Goal: Task Accomplishment & Management: Complete application form

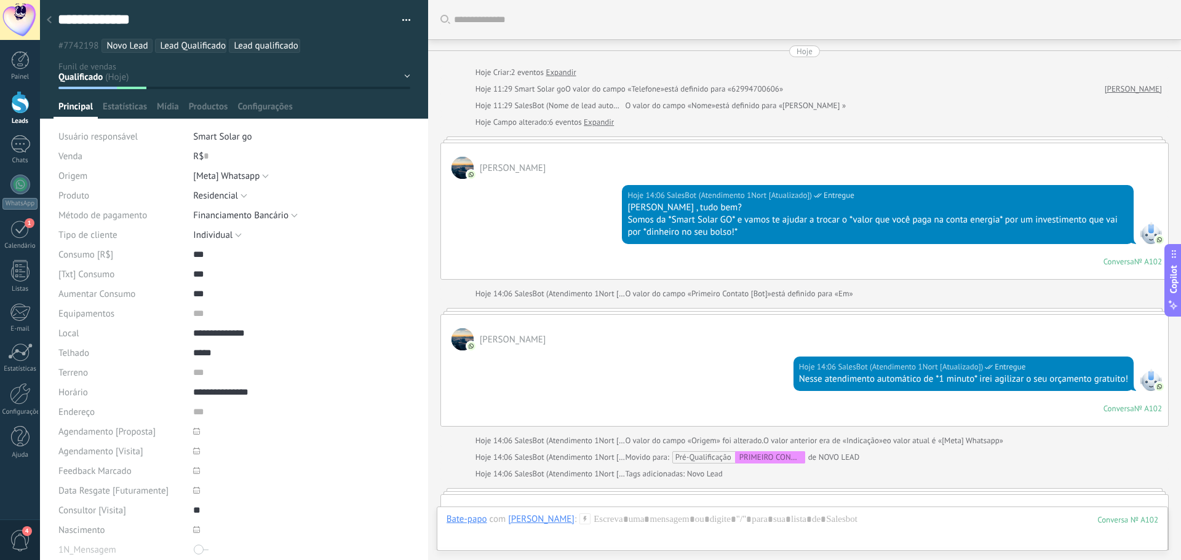
scroll to position [18, 0]
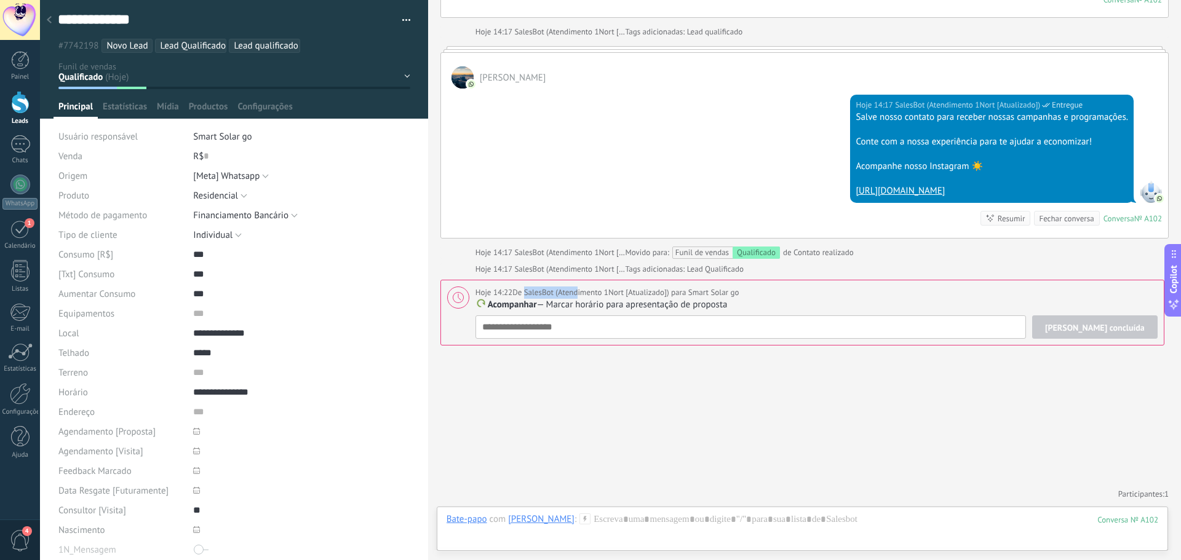
drag, startPoint x: 525, startPoint y: 293, endPoint x: 574, endPoint y: 293, distance: 49.8
click at [574, 291] on div "Hoje 14:22 De SalesBot (Atendimento 1Nort [Atualizado]) para Smart Solar go" at bounding box center [607, 293] width 264 height 12
type textarea "**********"
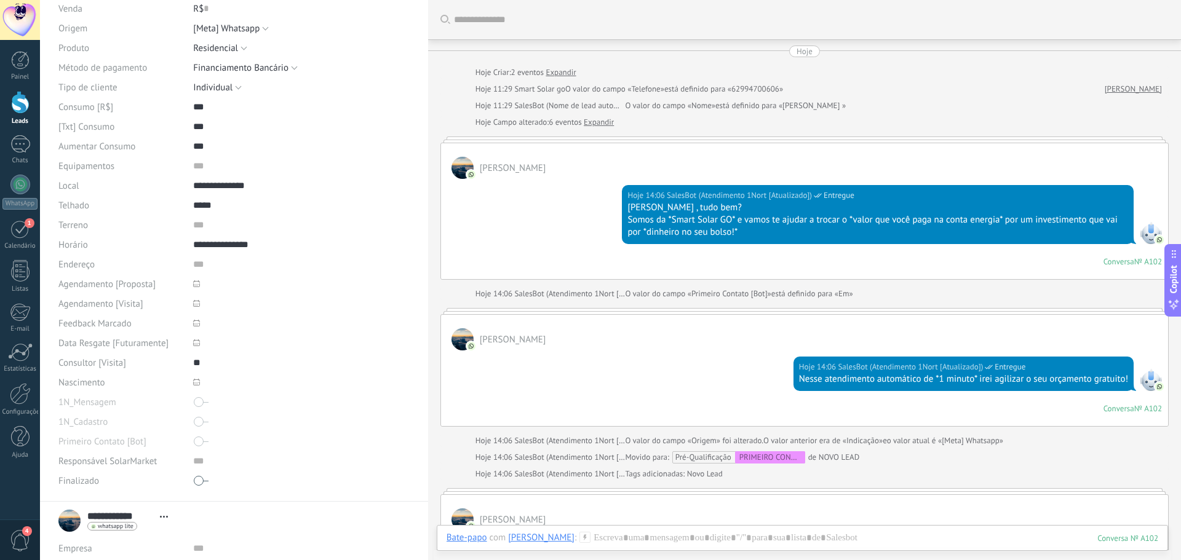
scroll to position [0, 0]
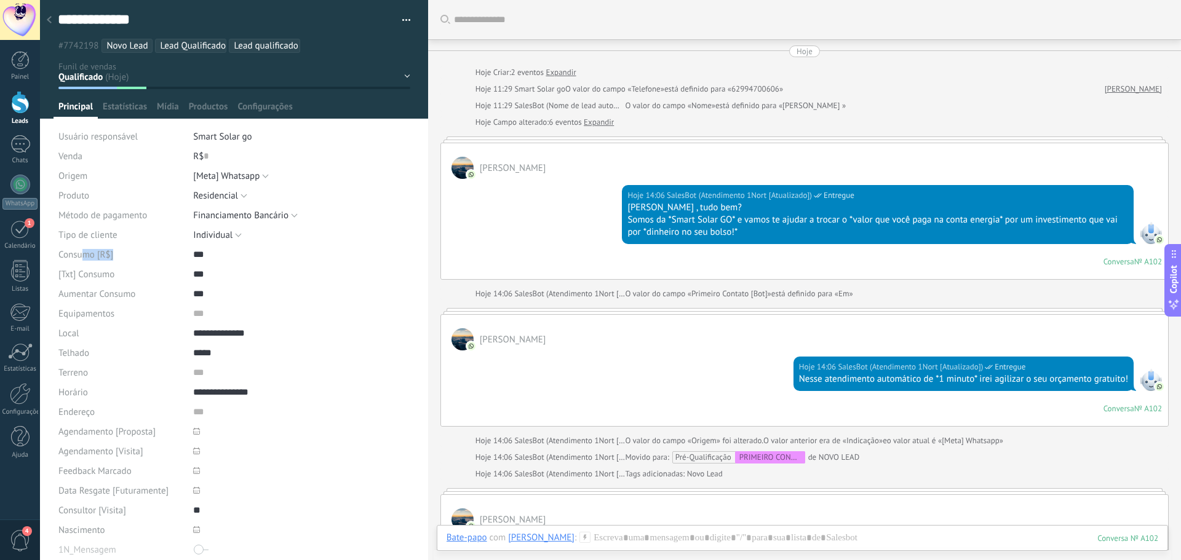
drag, startPoint x: 92, startPoint y: 258, endPoint x: 141, endPoint y: 253, distance: 50.0
click at [141, 253] on div "Consumo [R$]" at bounding box center [120, 255] width 125 height 20
drag, startPoint x: 148, startPoint y: 271, endPoint x: 203, endPoint y: 266, distance: 55.6
click at [203, 266] on div "[Txt] Consumo ***" at bounding box center [234, 274] width 352 height 20
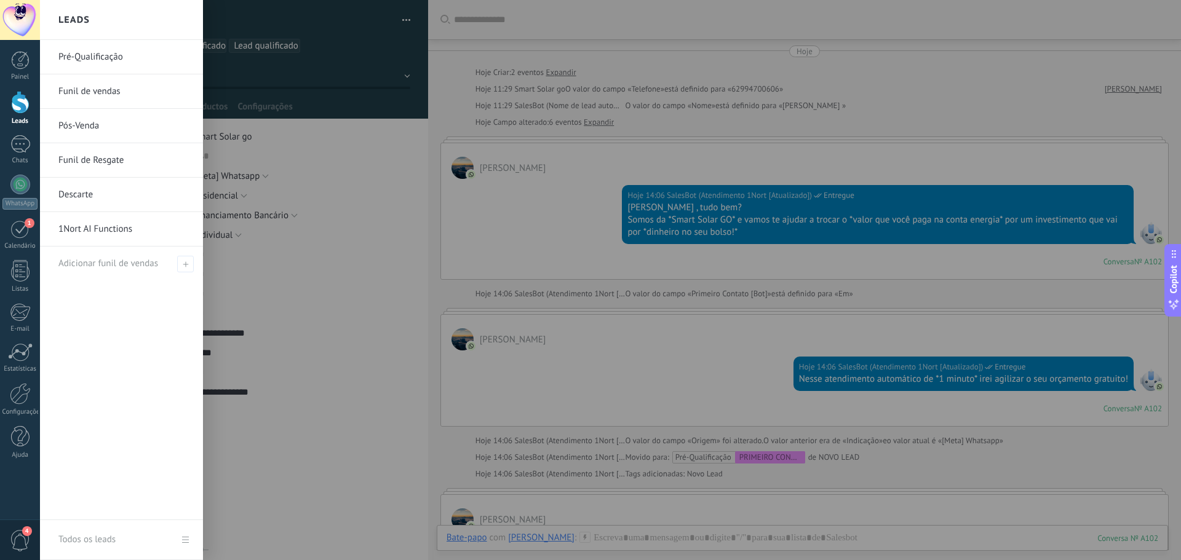
click at [19, 109] on div at bounding box center [20, 102] width 18 height 23
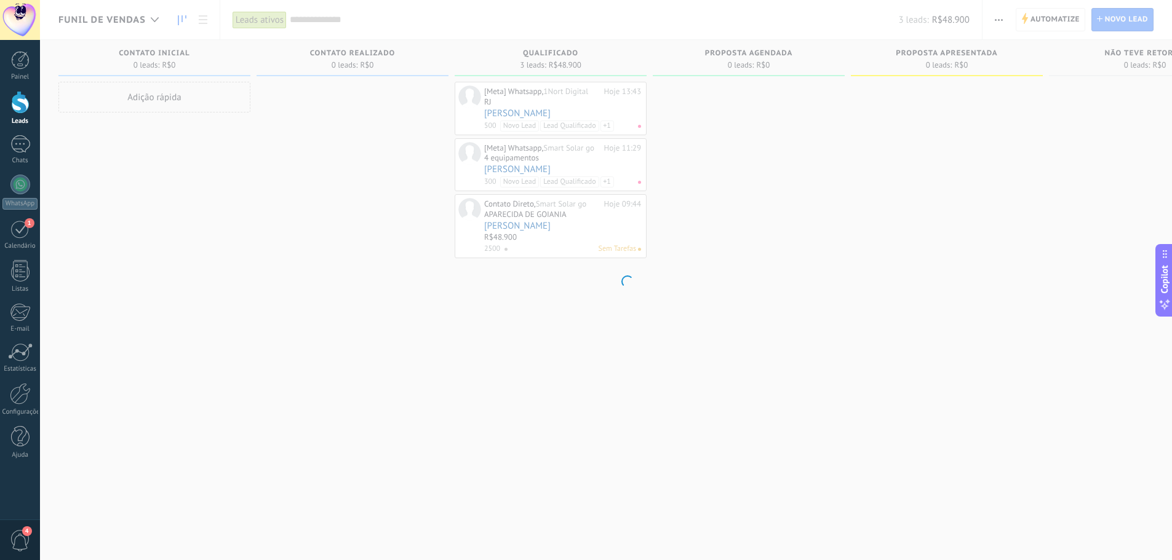
click at [1128, 24] on body ".abccls-1,.abccls-2{fill-rule:evenodd}.abccls-2{fill:#fff} .abfcls-1{fill:none}…" at bounding box center [586, 280] width 1172 height 560
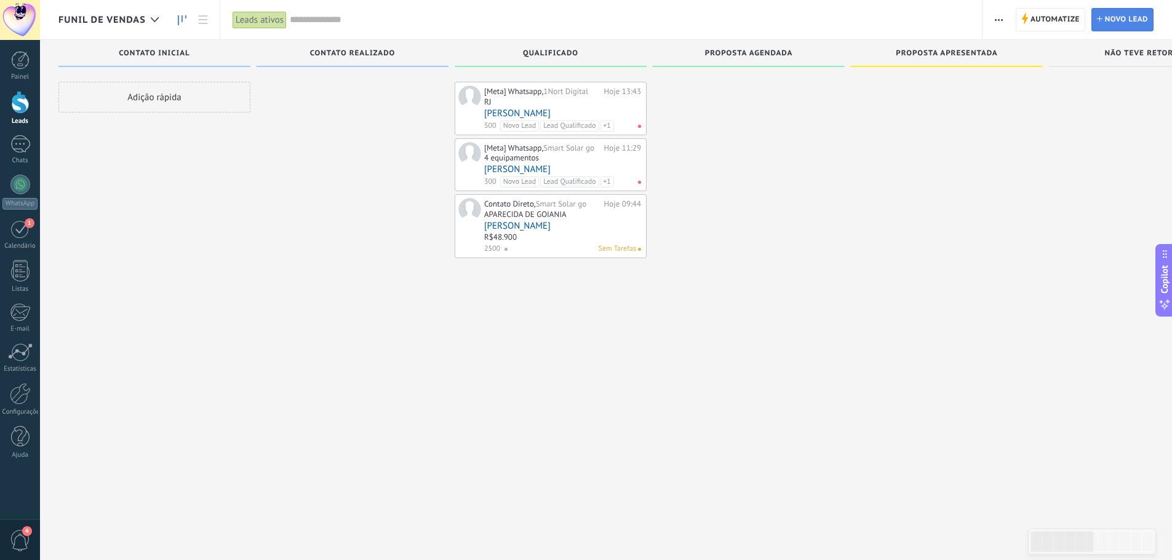
click at [1103, 17] on link "Lead Novo lead" at bounding box center [1122, 19] width 62 height 23
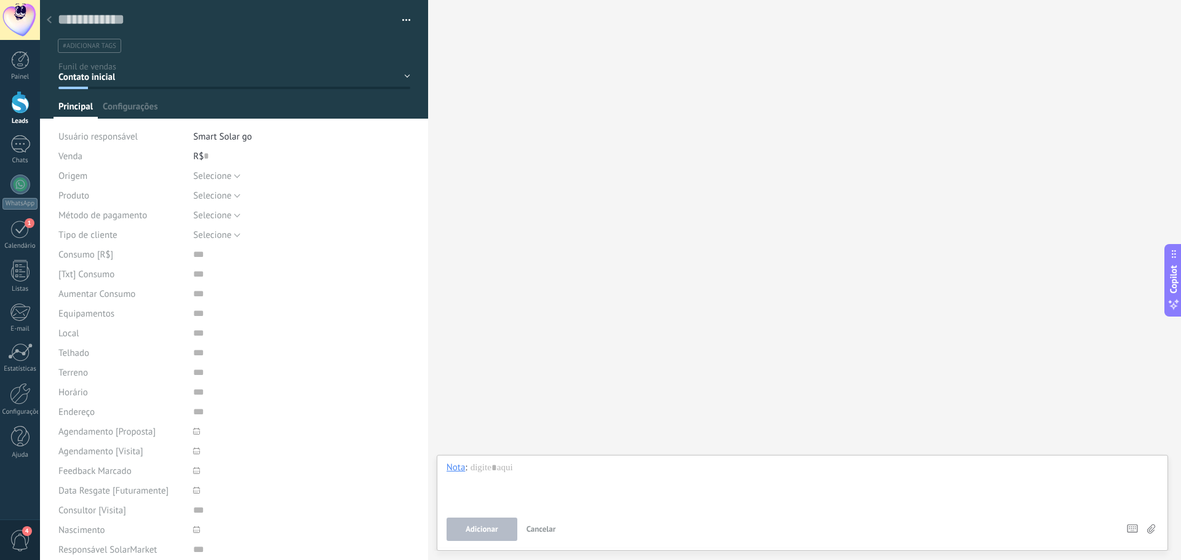
scroll to position [206, 0]
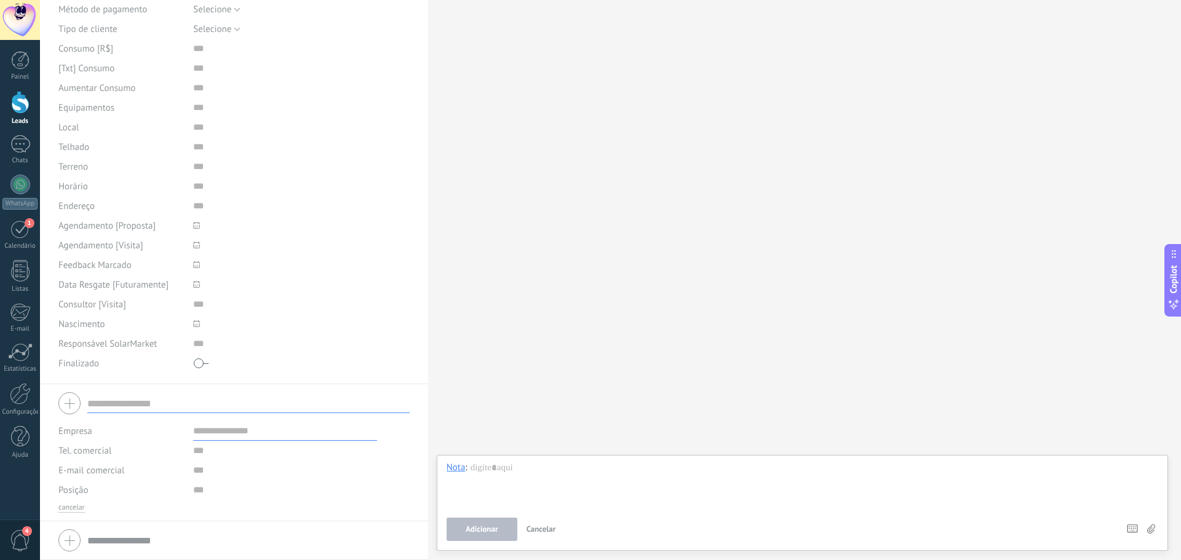
click at [152, 406] on input "text" at bounding box center [248, 404] width 322 height 20
type input "******"
click at [193, 452] on input "text" at bounding box center [285, 451] width 184 height 20
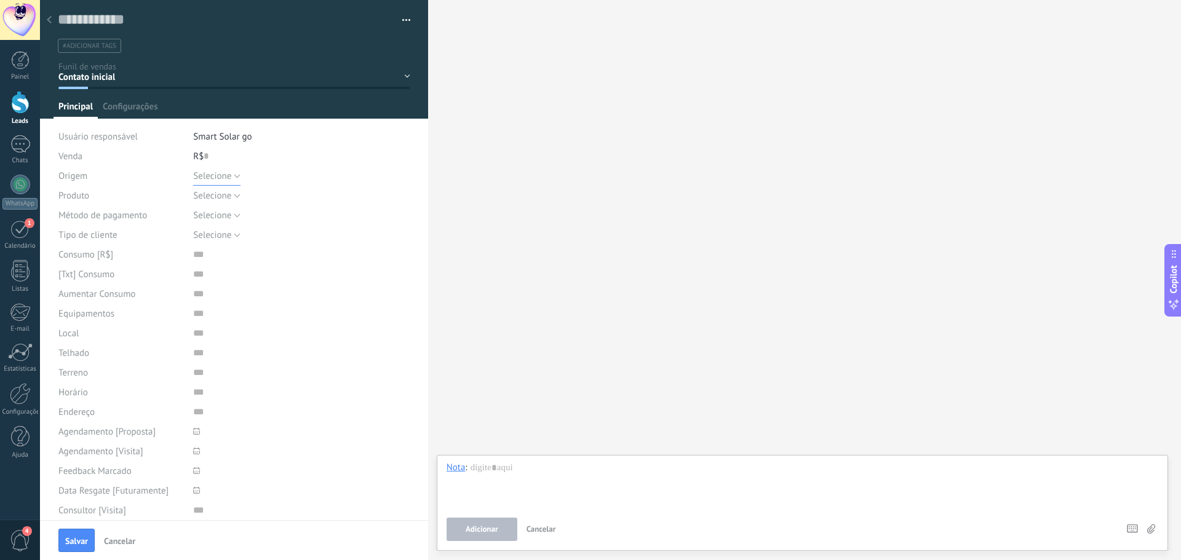
type input "**********"
click at [227, 178] on span "Selecione" at bounding box center [212, 176] width 38 height 12
click at [245, 233] on span "Indicação" at bounding box center [290, 239] width 220 height 12
click at [213, 193] on span "Selecione" at bounding box center [212, 196] width 38 height 12
click at [334, 134] on li "Smart Solar go" at bounding box center [301, 137] width 216 height 20
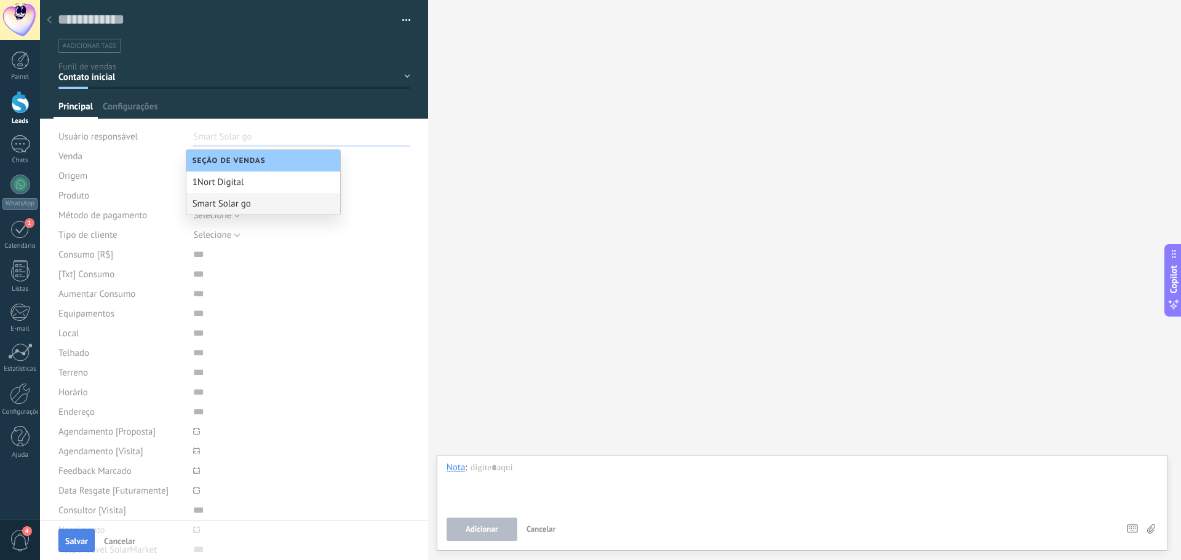
click at [77, 544] on span "Salvar" at bounding box center [76, 541] width 23 height 9
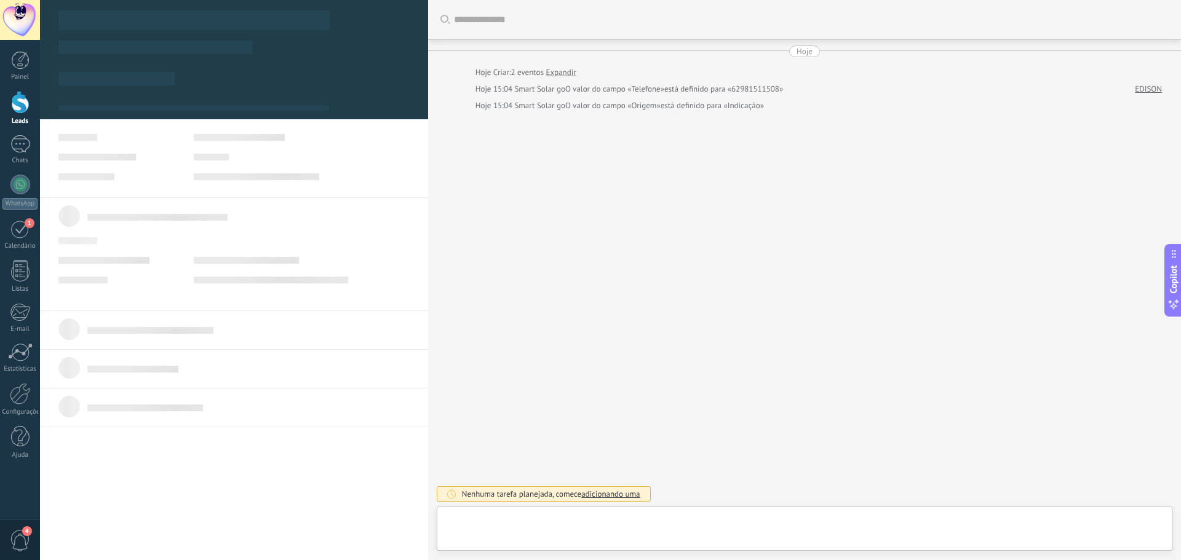
type textarea "**********"
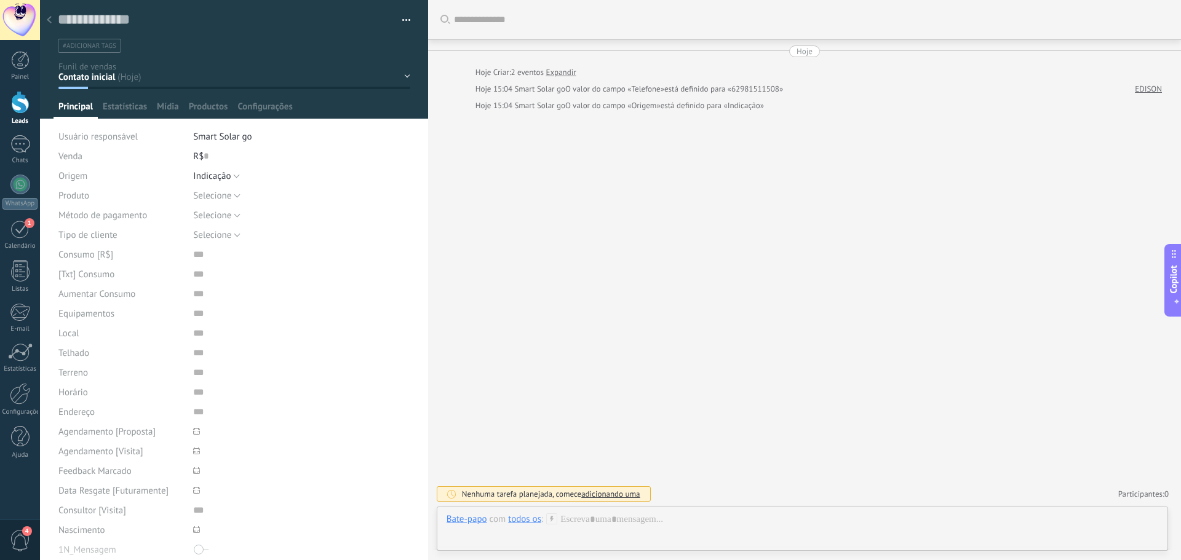
click at [553, 519] on use at bounding box center [552, 518] width 10 height 10
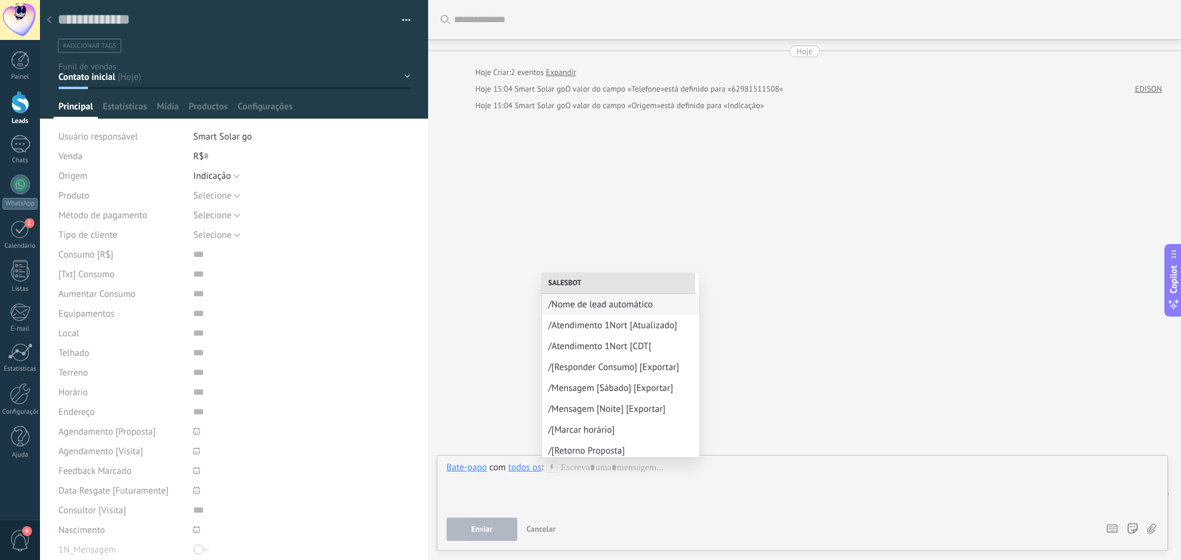
click at [436, 333] on div "Buscar Carregar mais Hoje Hoje Criar: 2 eventos Expandir Hoje 15:04 Smart Solar…" at bounding box center [804, 280] width 753 height 560
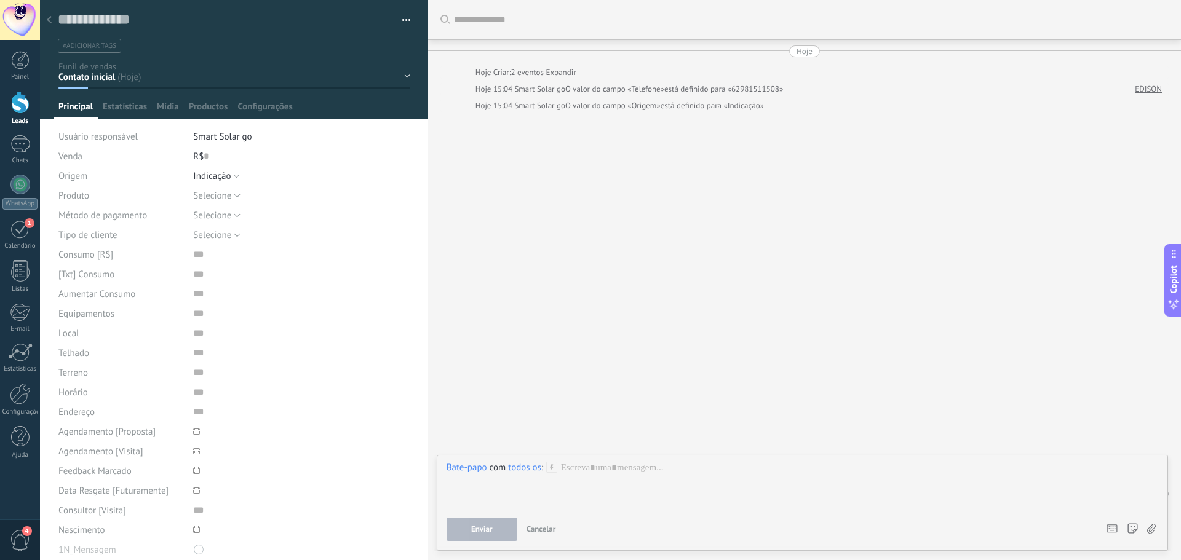
click at [551, 467] on icon at bounding box center [551, 467] width 11 height 11
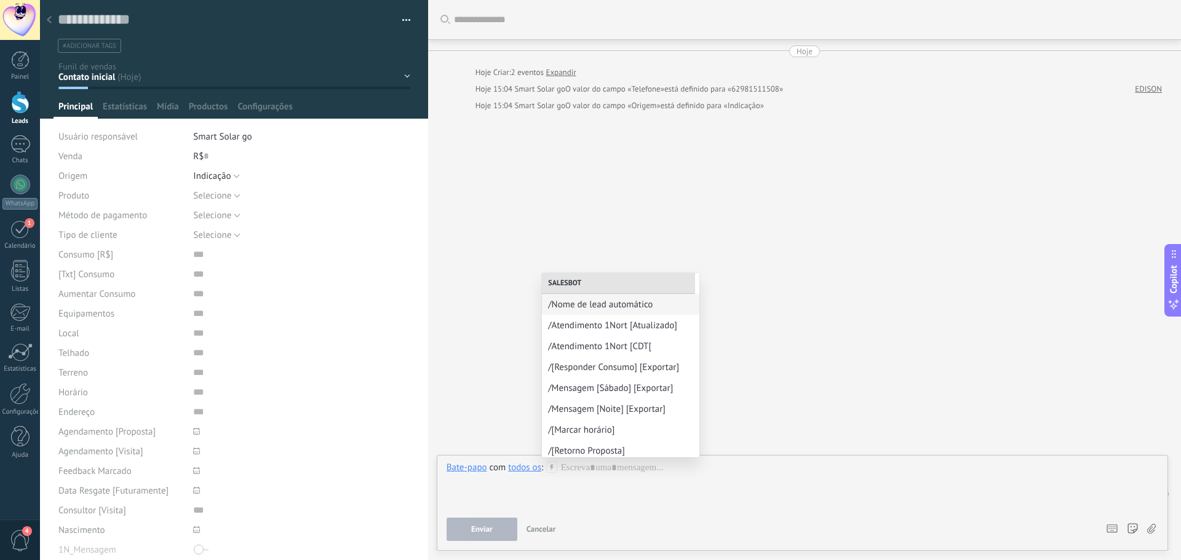
click at [585, 323] on span "/Atendimento 1Nort [Atualizado]" at bounding box center [620, 326] width 145 height 12
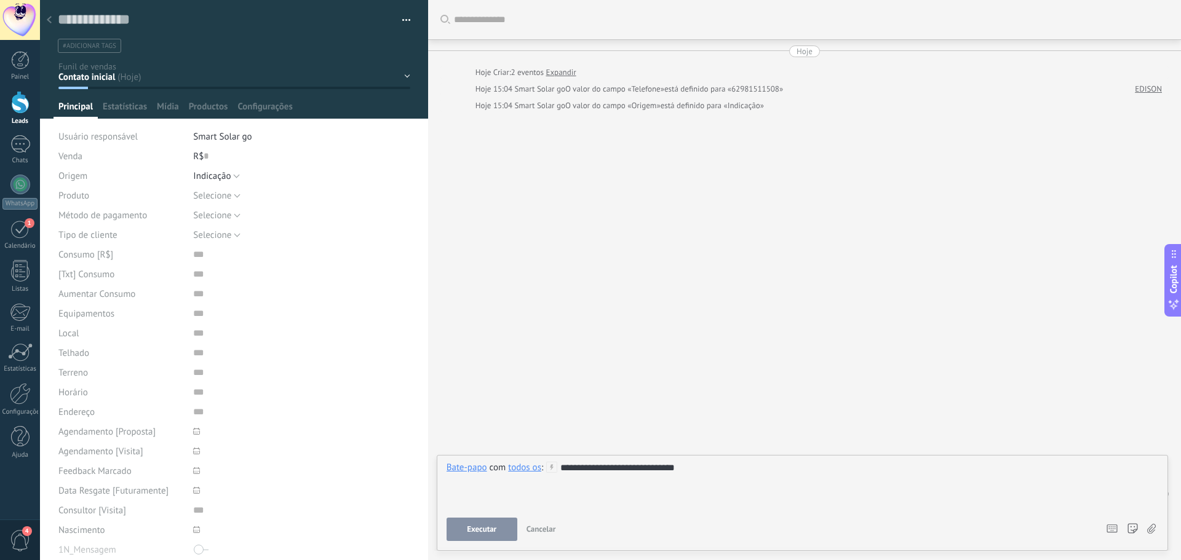
click at [496, 528] on span "Executar" at bounding box center [482, 529] width 30 height 9
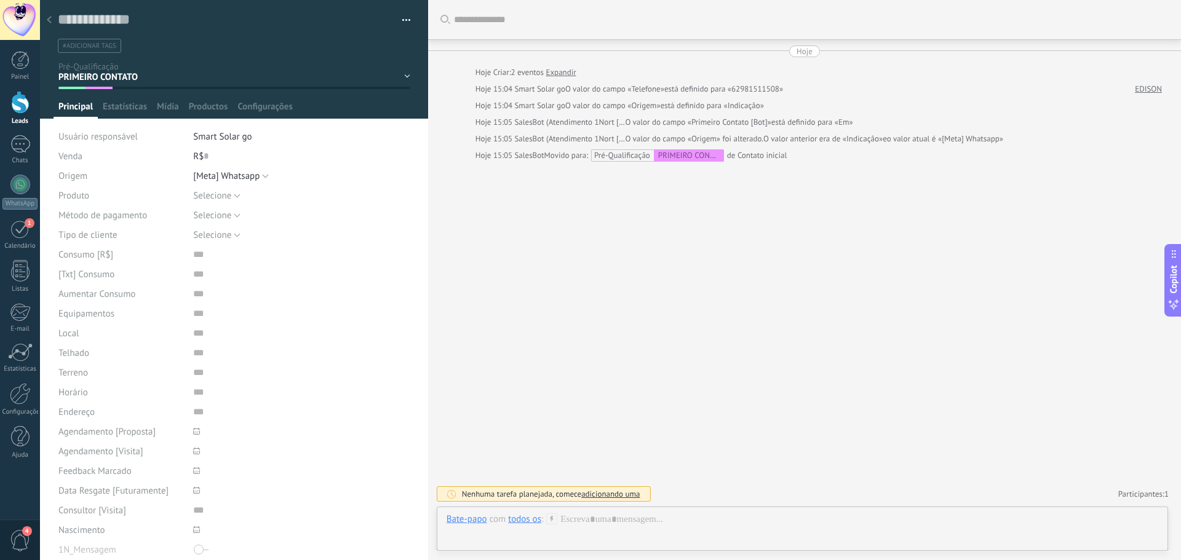
click at [553, 521] on icon at bounding box center [551, 518] width 11 height 11
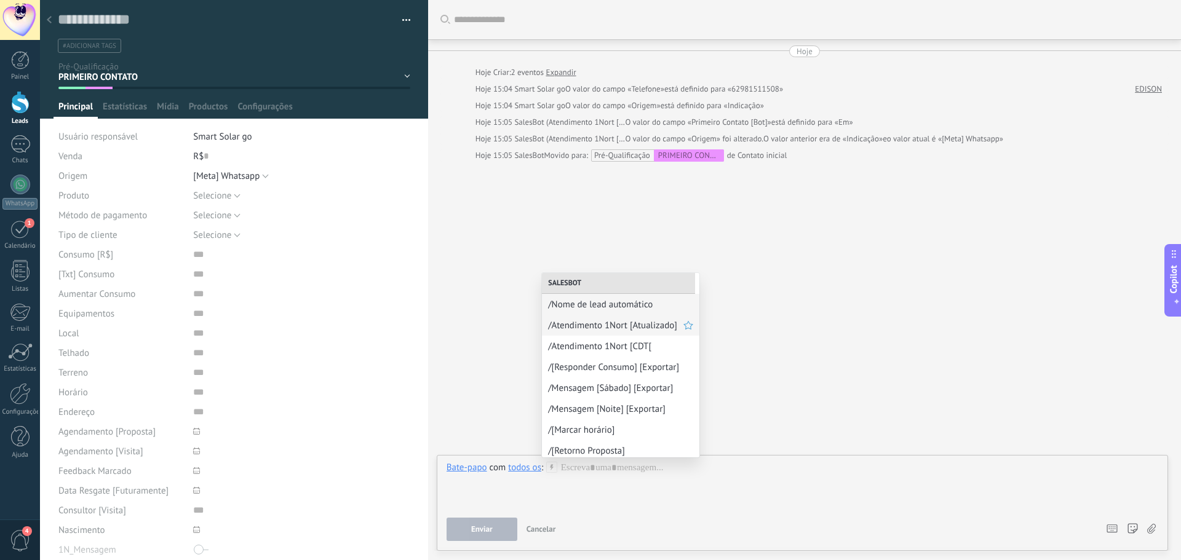
click at [605, 322] on span "/Atendimento 1Nort [Atualizado]" at bounding box center [615, 326] width 135 height 12
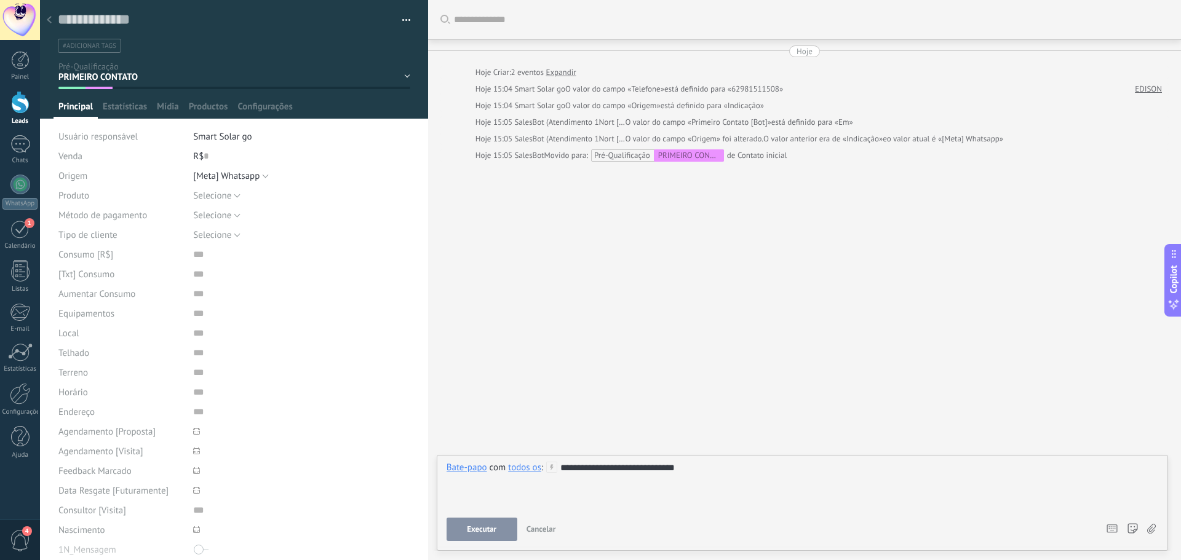
click at [472, 531] on span "Executar" at bounding box center [482, 529] width 30 height 9
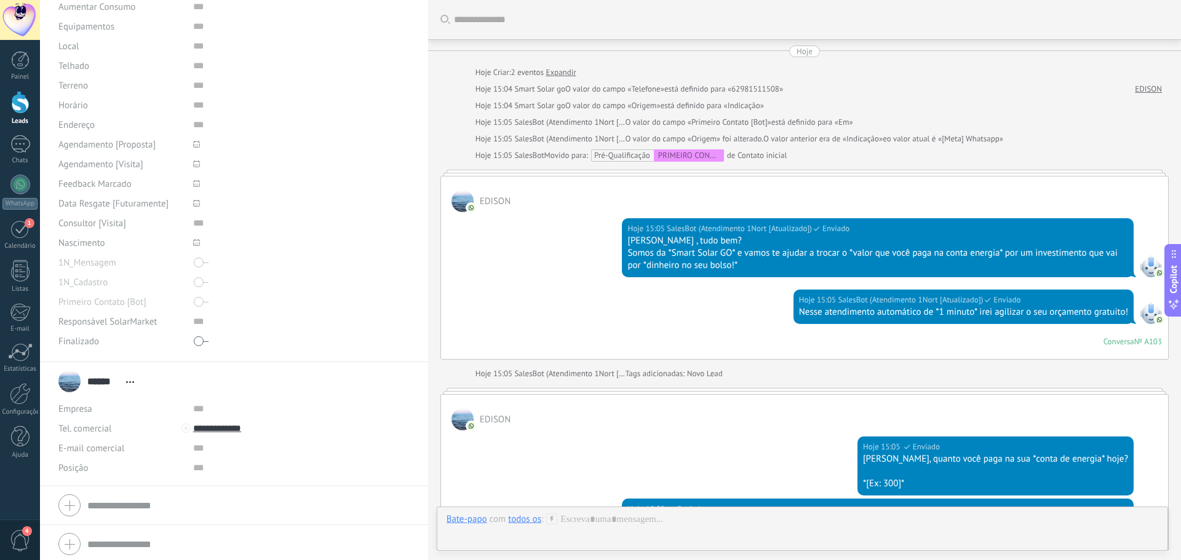
scroll to position [287, 0]
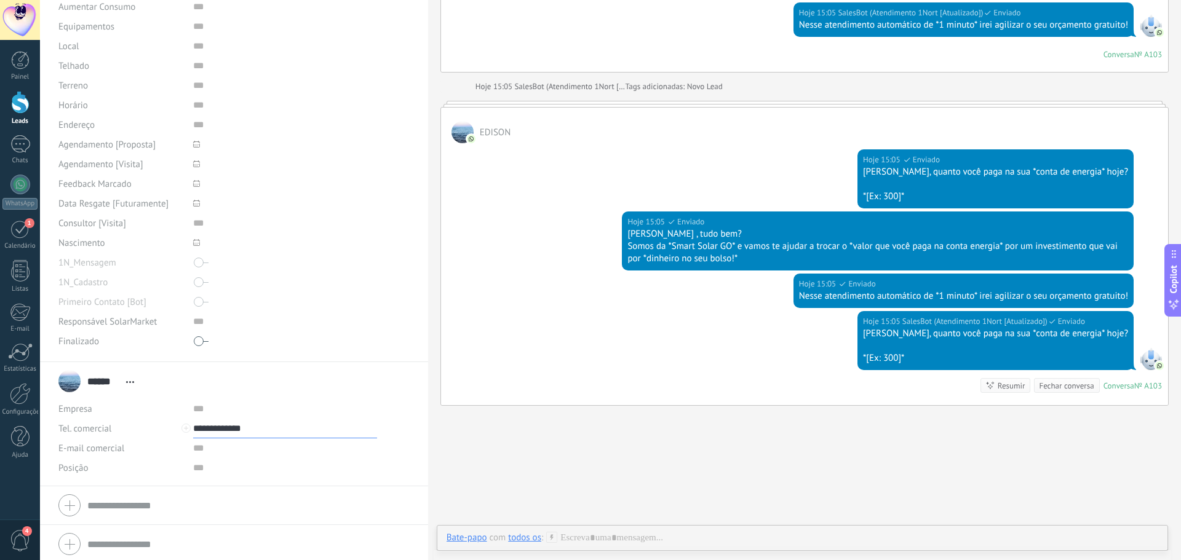
click at [216, 434] on input "**********" at bounding box center [285, 429] width 184 height 20
type input "**********"
click at [236, 472] on div "[PHONE_NUMBER] (WhatsApp)" at bounding box center [270, 470] width 153 height 21
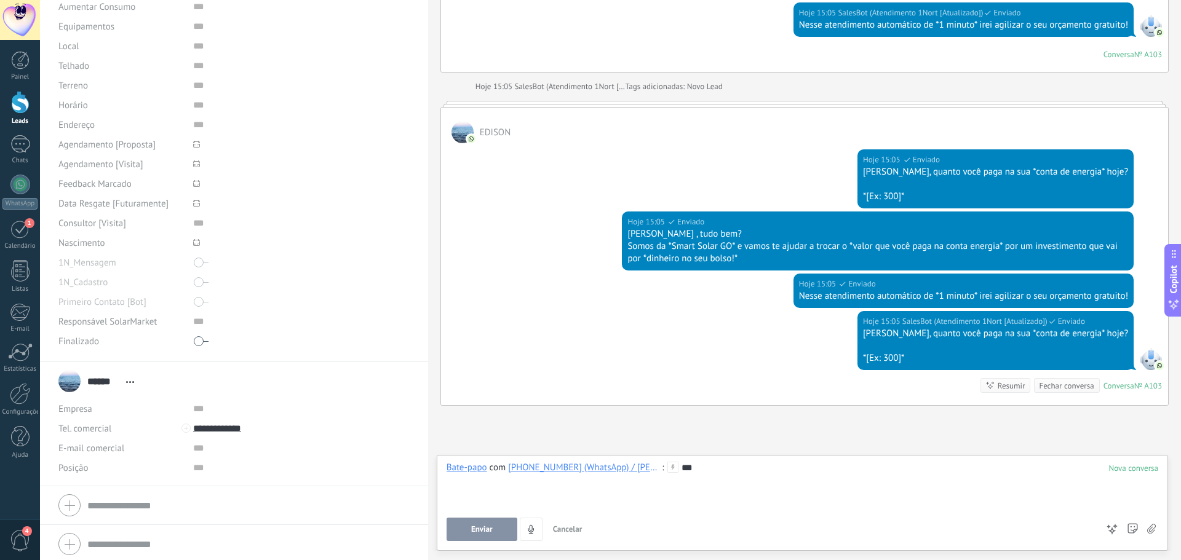
click at [497, 526] on button "Enviar" at bounding box center [481, 529] width 71 height 23
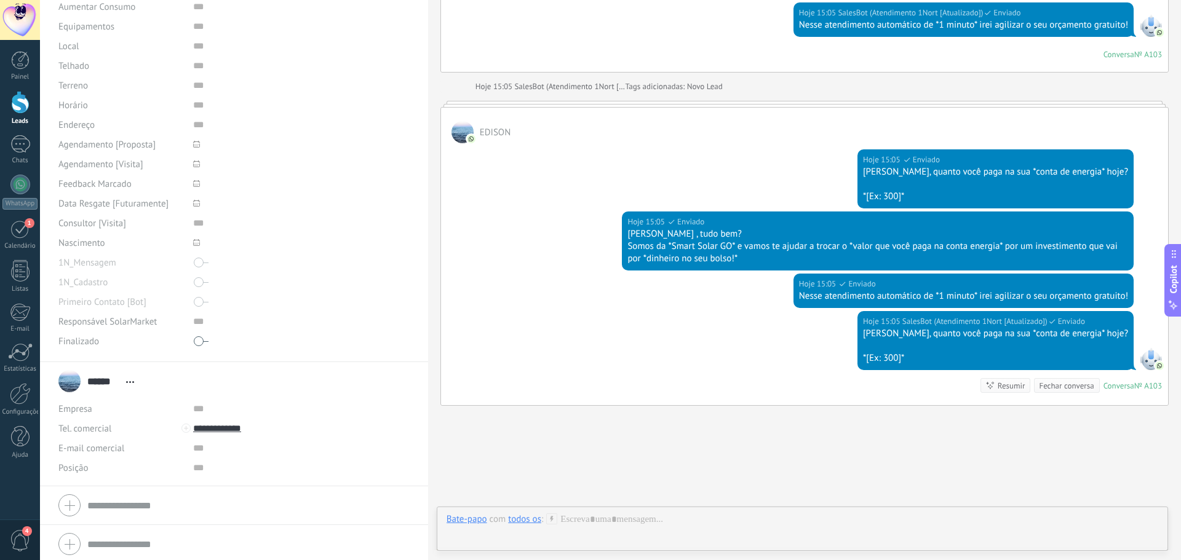
scroll to position [394, 0]
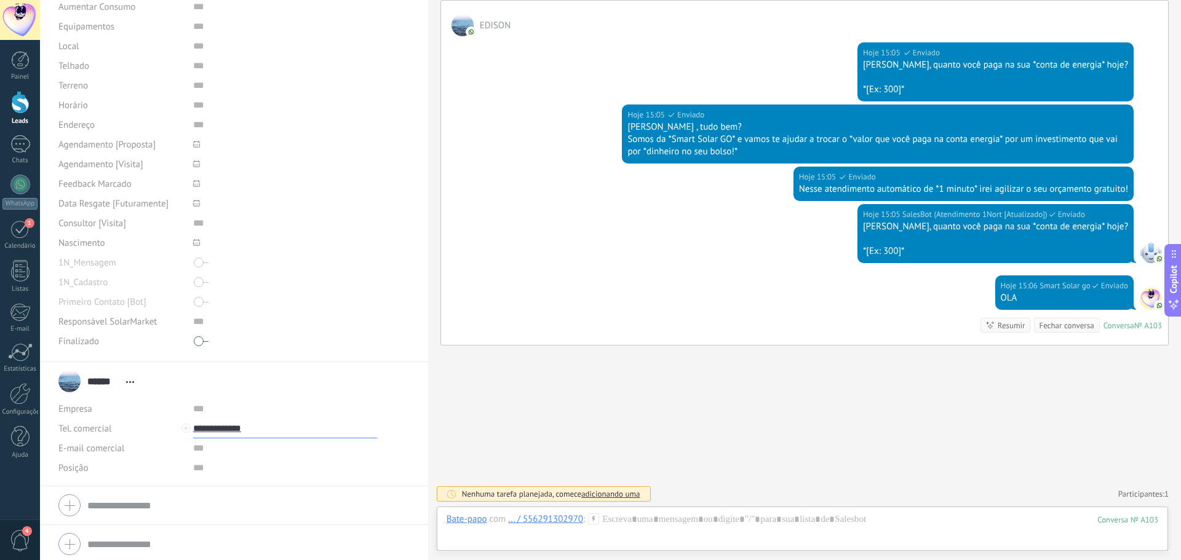
click at [232, 427] on input "**********" at bounding box center [285, 429] width 184 height 20
click at [247, 510] on div "Editar o lead" at bounding box center [270, 512] width 153 height 21
type input "*"
type input "**********"
click at [76, 535] on button "Salvar" at bounding box center [76, 540] width 36 height 23
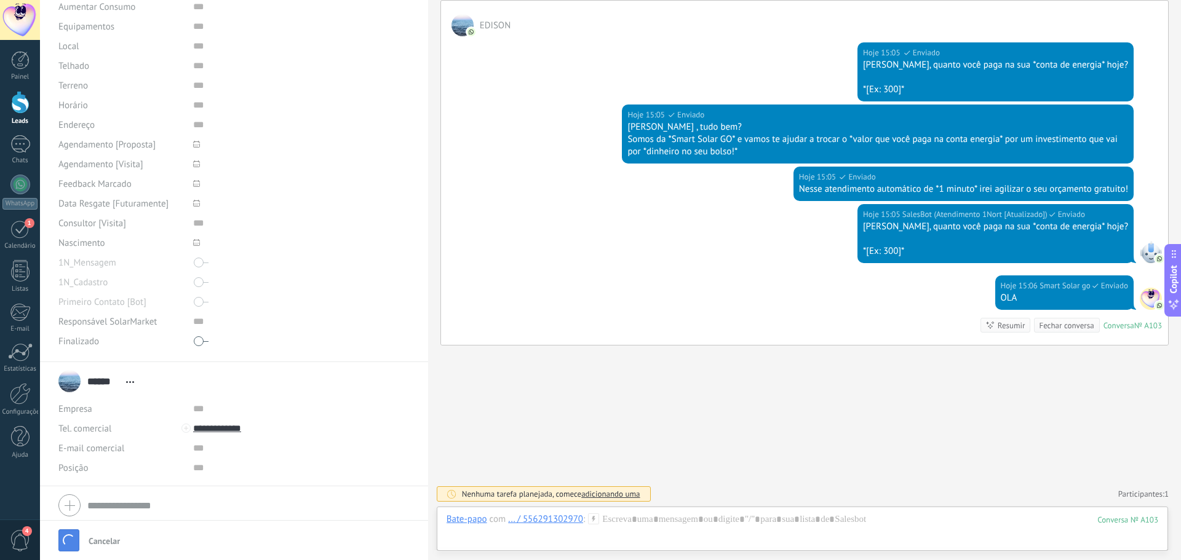
scroll to position [414, 0]
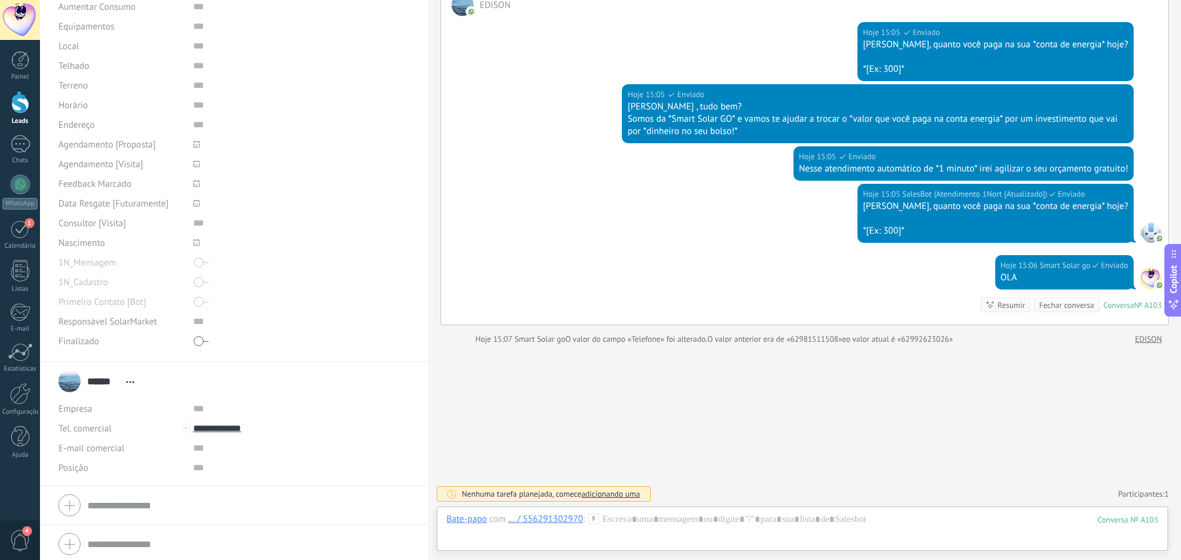
click at [592, 517] on icon at bounding box center [593, 518] width 11 height 11
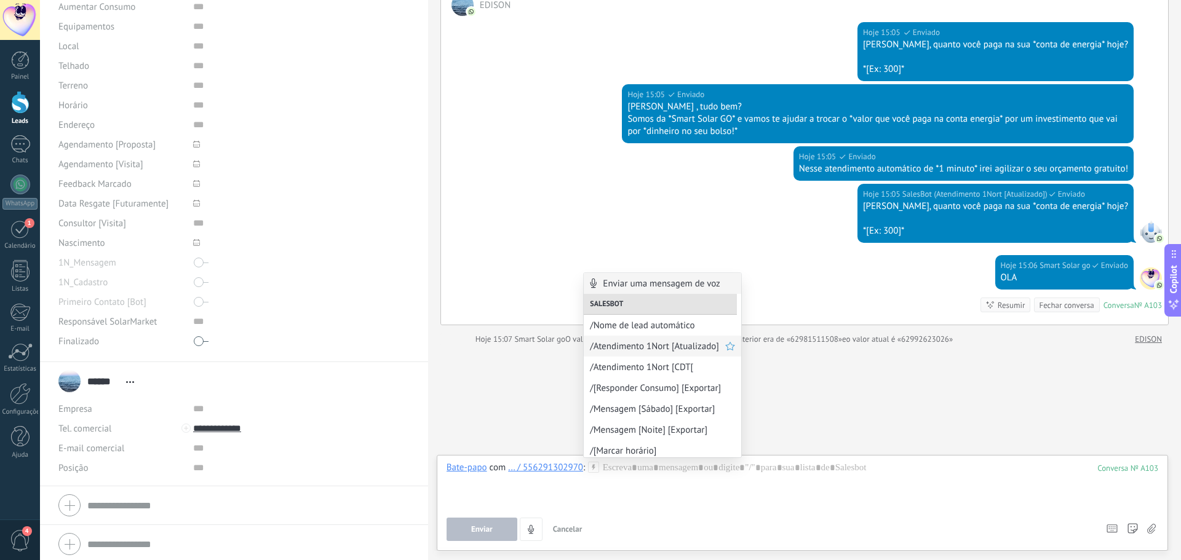
click at [619, 347] on span "/Atendimento 1Nort [Atualizado]" at bounding box center [657, 347] width 135 height 12
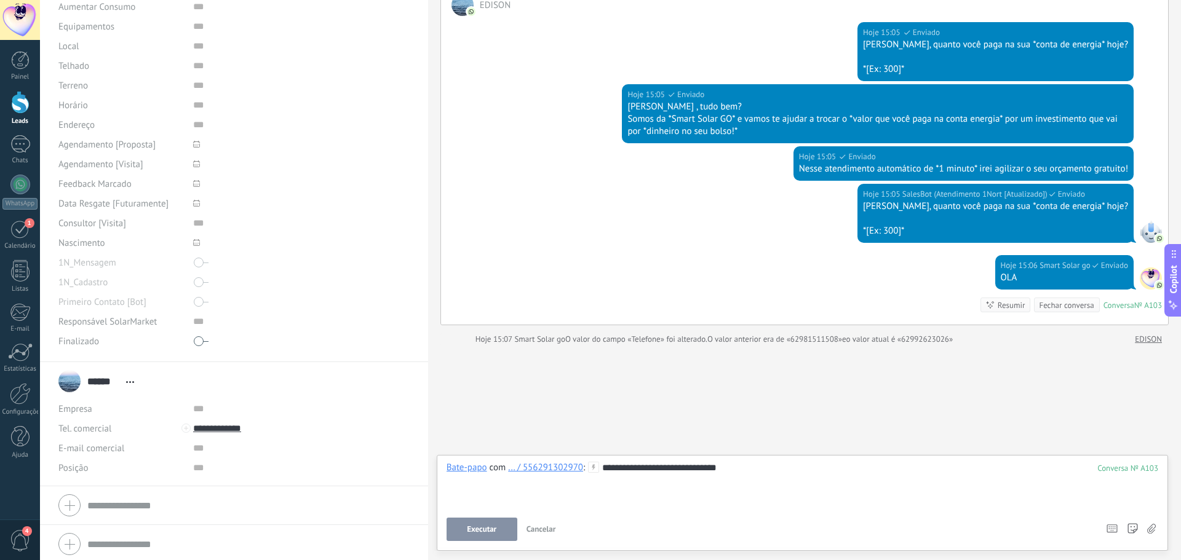
click at [486, 523] on button "Executar" at bounding box center [481, 529] width 71 height 23
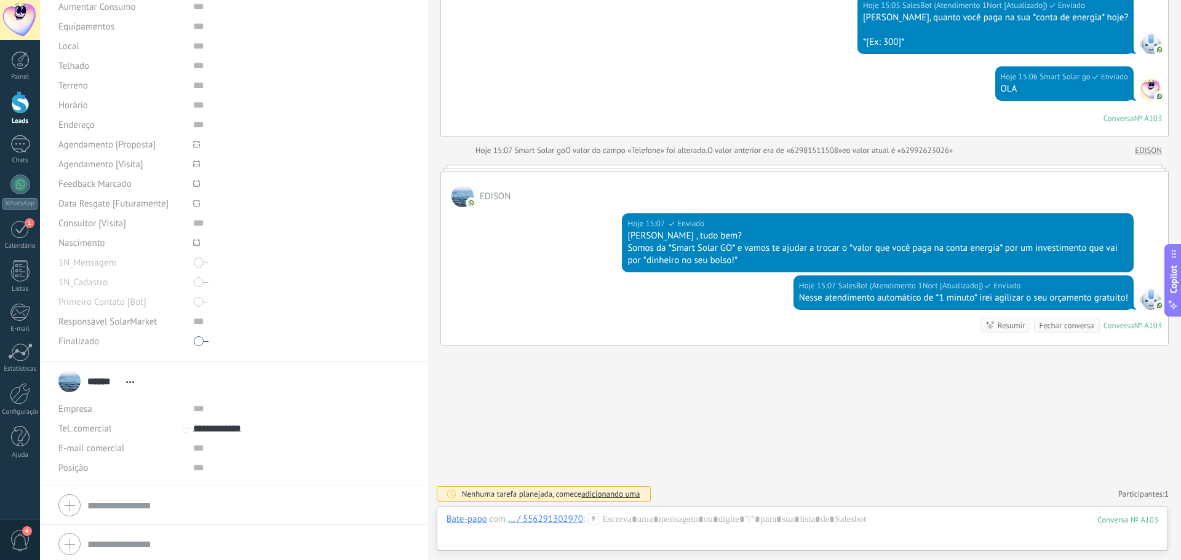
scroll to position [665, 0]
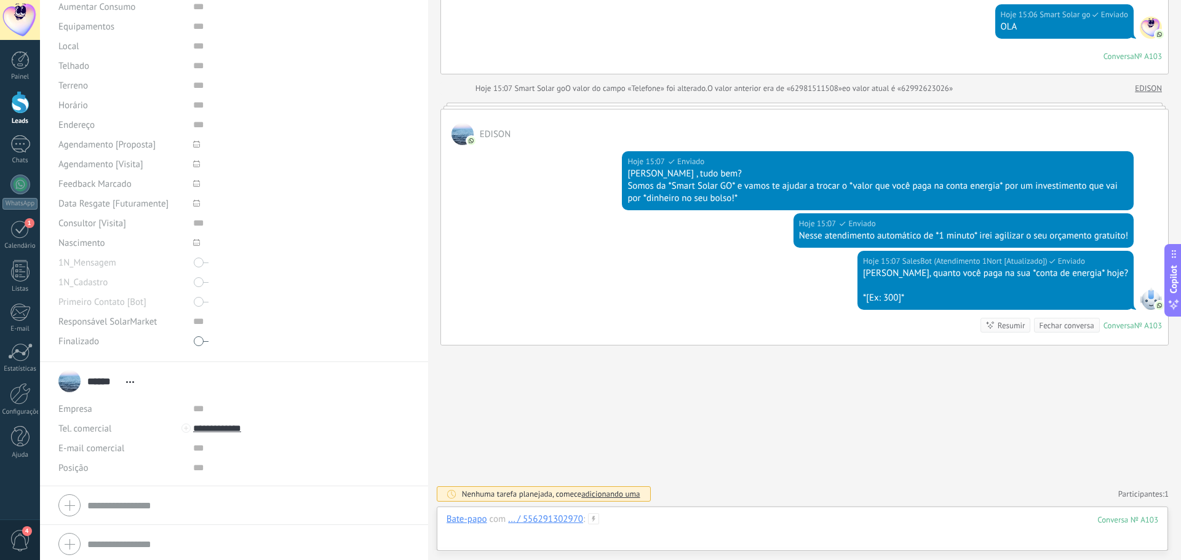
click at [775, 521] on div at bounding box center [802, 531] width 712 height 37
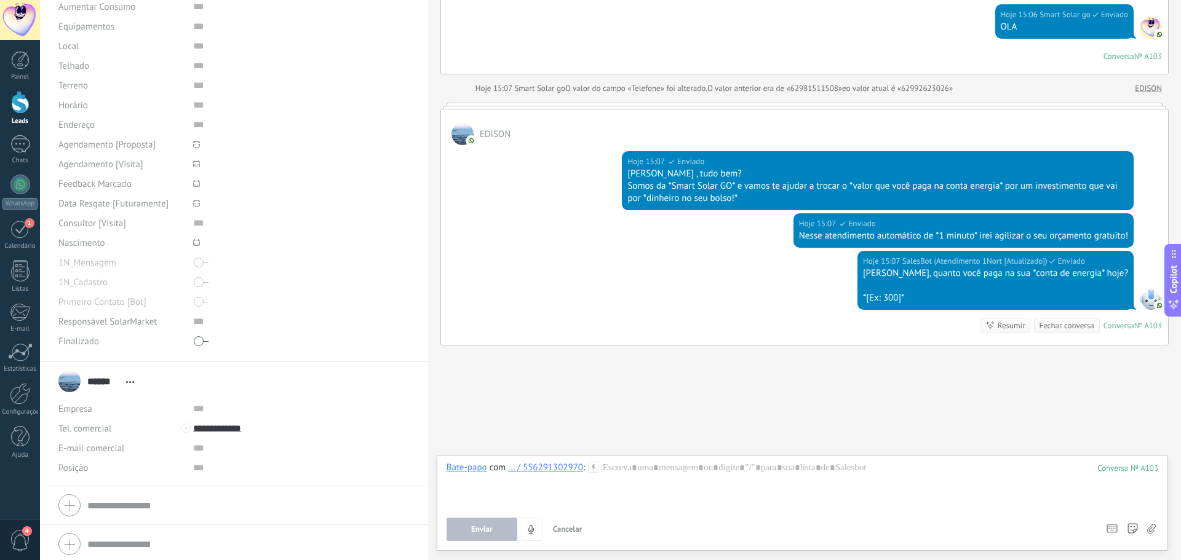
click at [492, 527] on span "Enviar" at bounding box center [482, 529] width 22 height 9
click at [631, 497] on div at bounding box center [802, 485] width 712 height 47
click at [496, 527] on button "Enviar" at bounding box center [481, 529] width 71 height 23
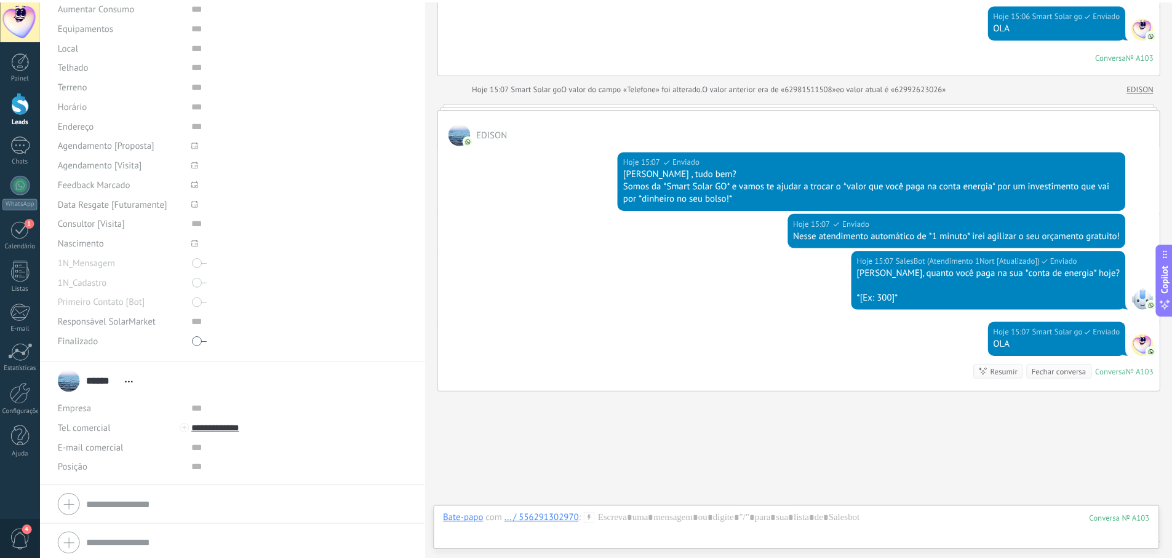
scroll to position [712, 0]
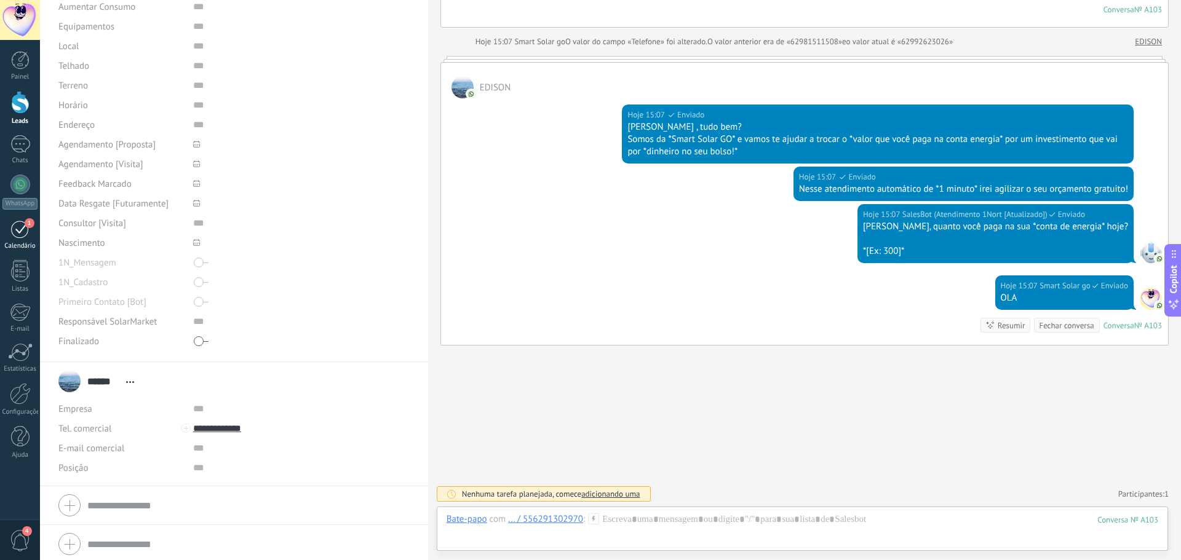
click at [26, 222] on span "1" at bounding box center [30, 223] width 10 height 10
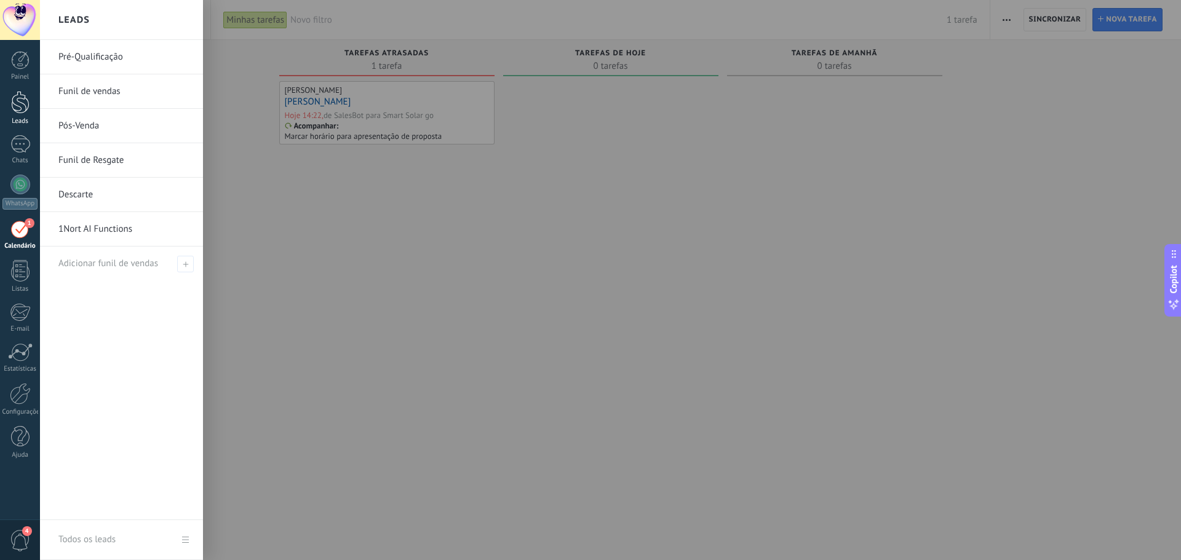
click at [22, 111] on div at bounding box center [20, 102] width 18 height 23
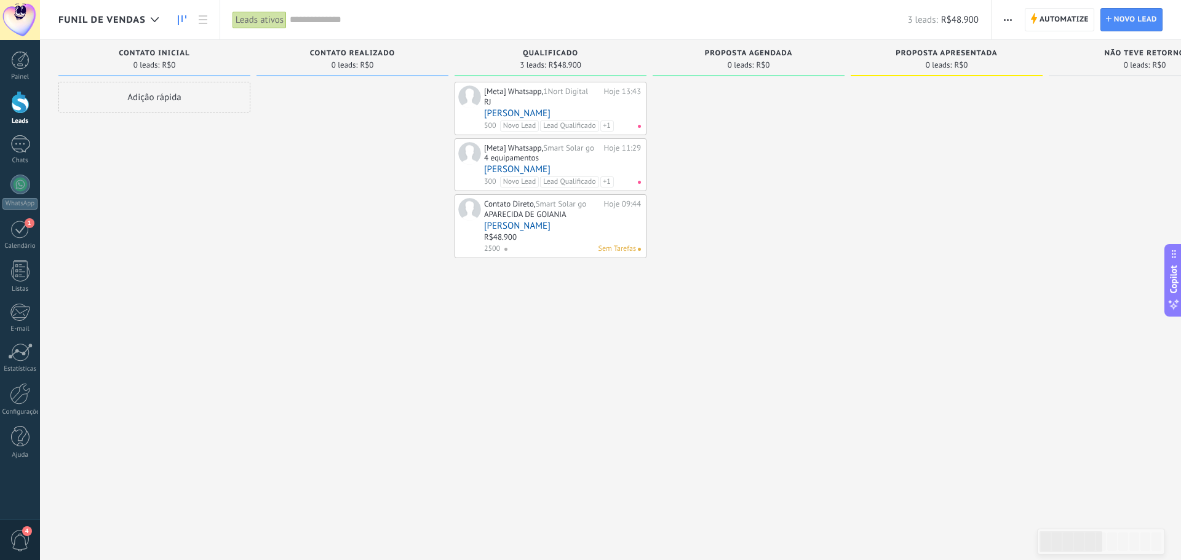
click at [21, 109] on div at bounding box center [20, 102] width 18 height 23
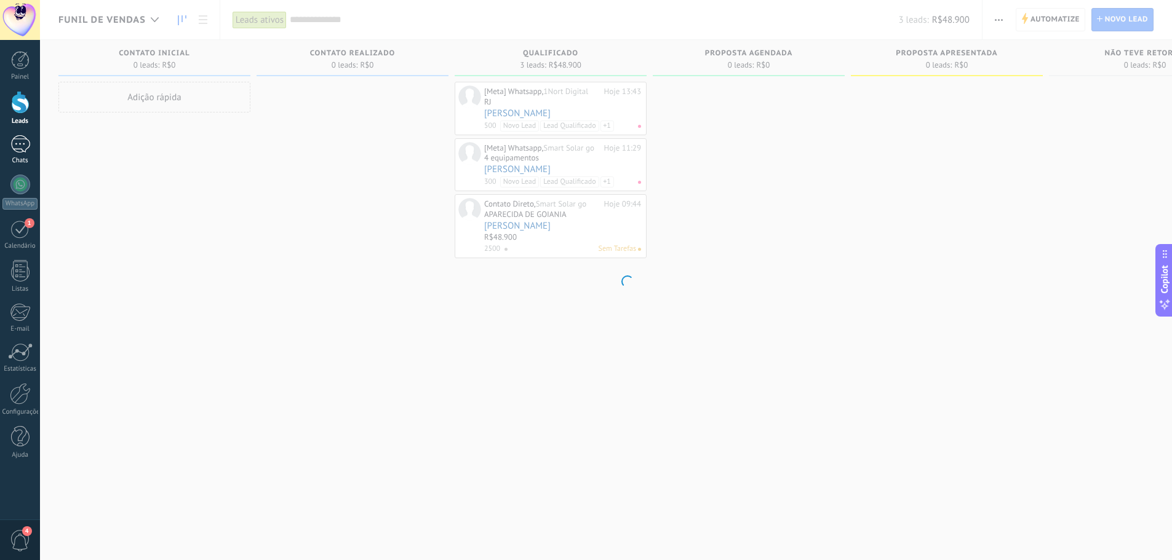
click at [22, 154] on link "1 Chats" at bounding box center [20, 150] width 40 height 30
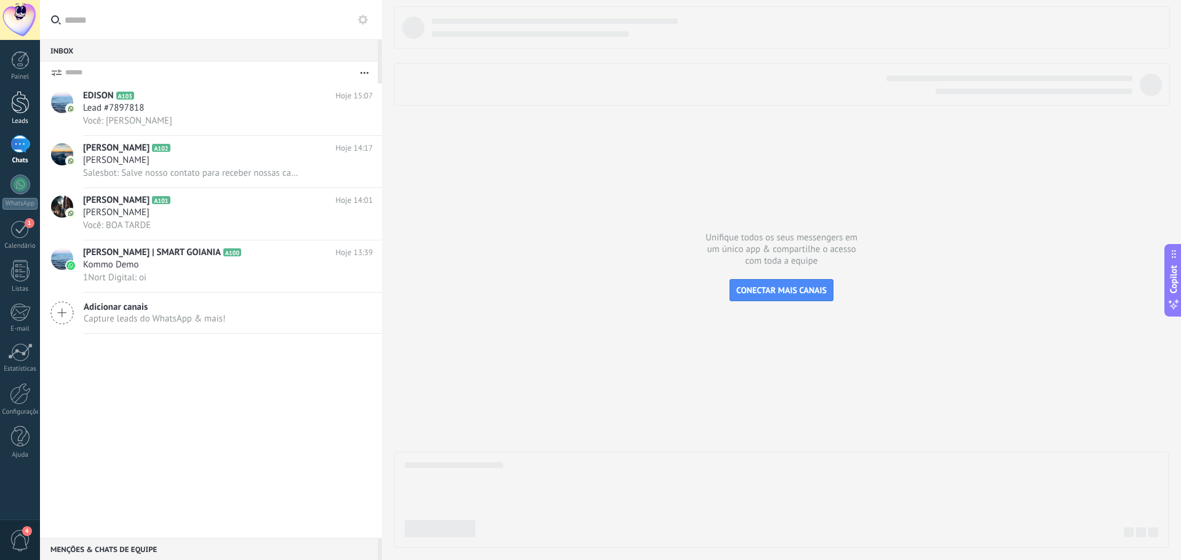
click at [22, 109] on div at bounding box center [20, 102] width 18 height 23
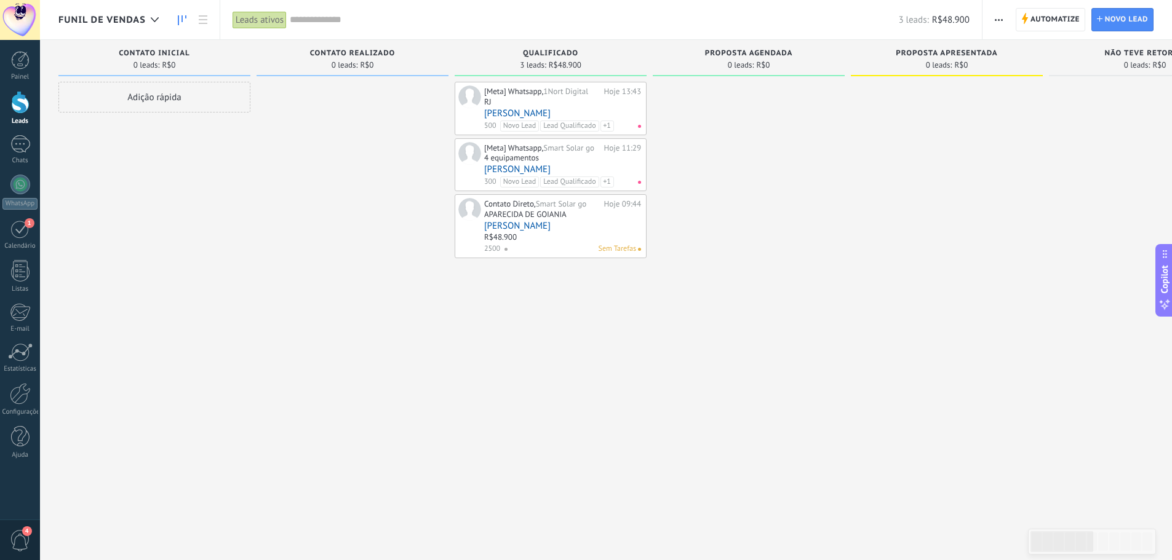
click at [99, 13] on div "Funil de vendas" at bounding box center [111, 19] width 106 height 39
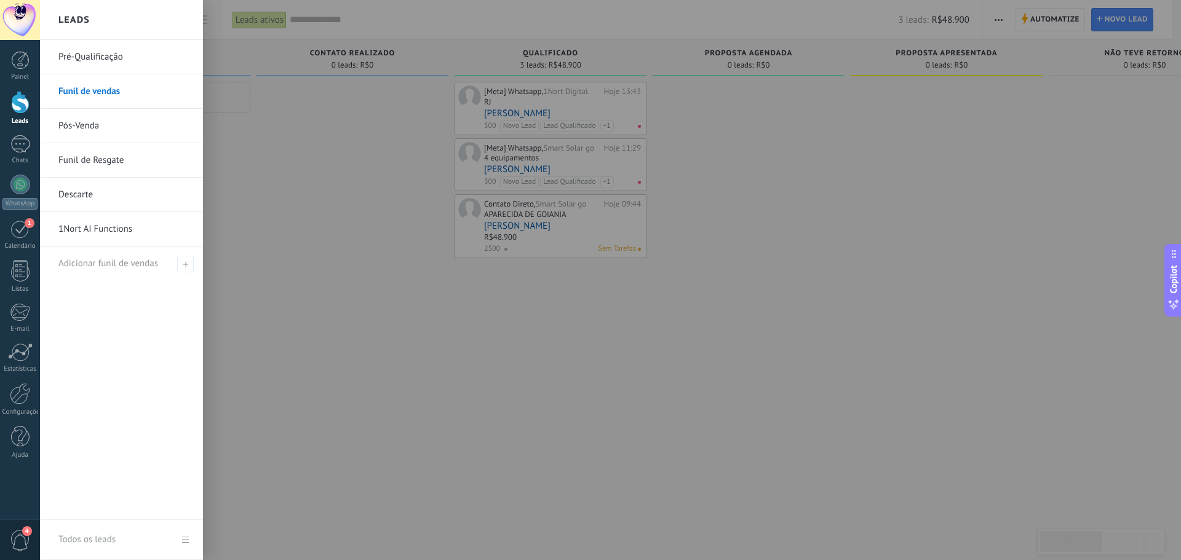
click at [122, 56] on link "Pré-Qualificação" at bounding box center [124, 57] width 132 height 34
